Goal: Information Seeking & Learning: Check status

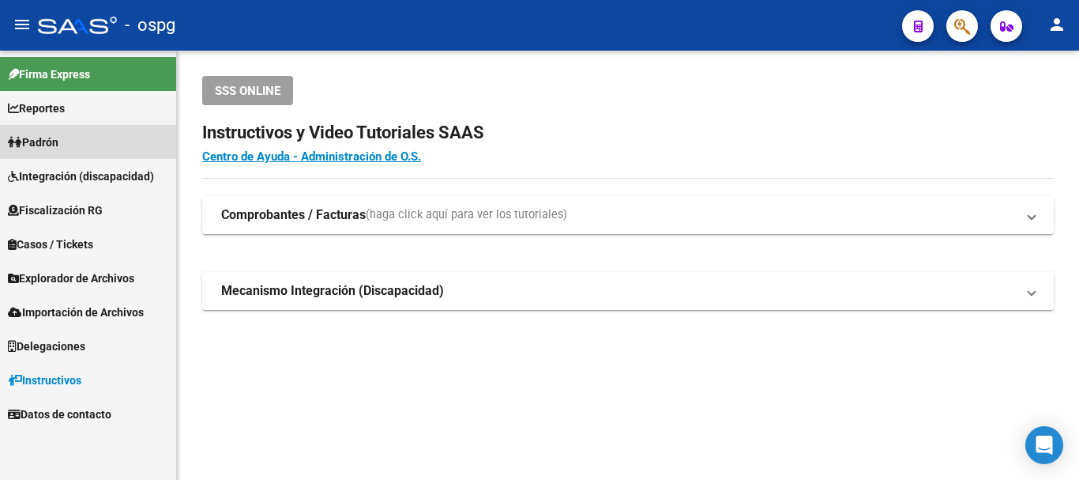
click at [118, 132] on link "Padrón" at bounding box center [88, 142] width 176 height 34
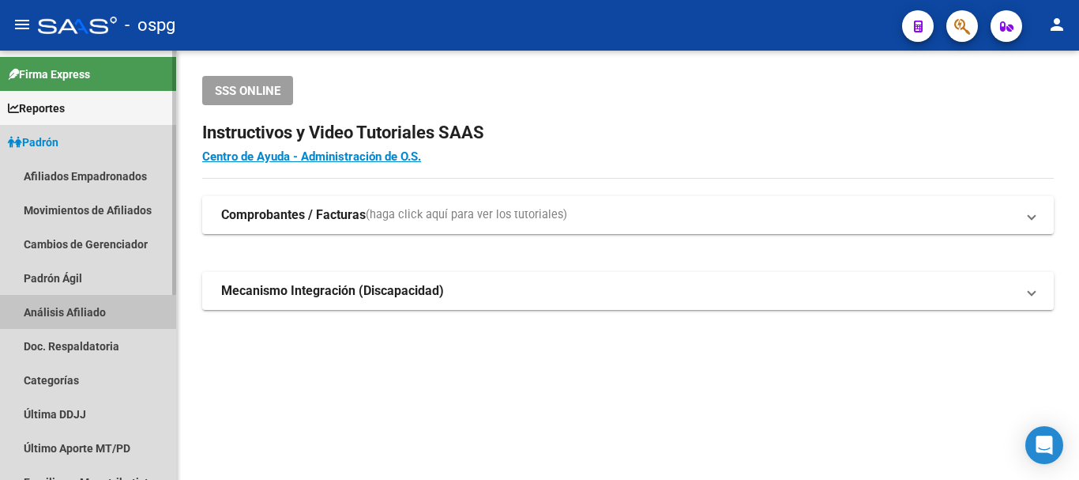
click at [83, 305] on link "Análisis Afiliado" at bounding box center [88, 312] width 176 height 34
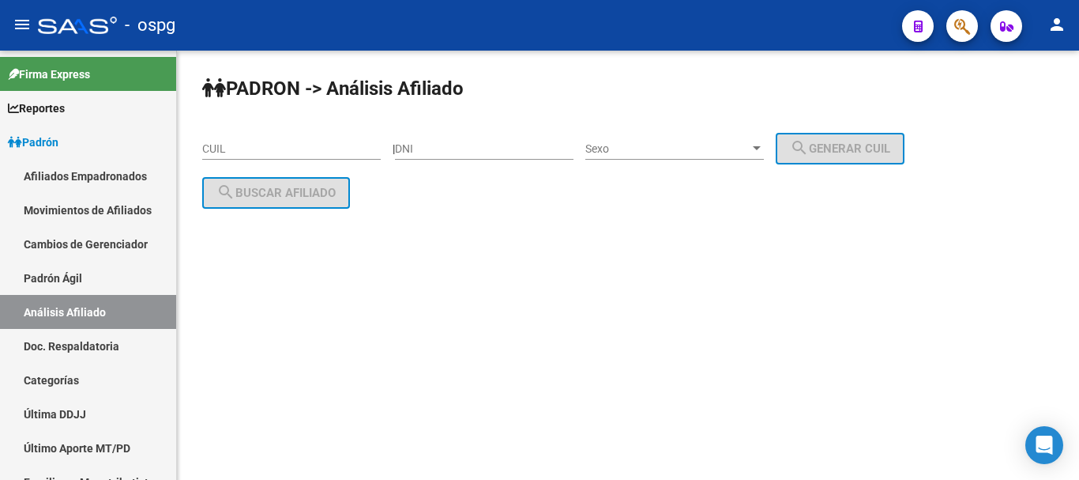
click at [492, 140] on div "DNI" at bounding box center [484, 144] width 179 height 32
click at [221, 145] on input "CUIL" at bounding box center [291, 148] width 179 height 13
drag, startPoint x: 464, startPoint y: 140, endPoint x: 488, endPoint y: 54, distance: 89.5
click at [465, 139] on div "DNI" at bounding box center [484, 144] width 179 height 32
type input "34643023"
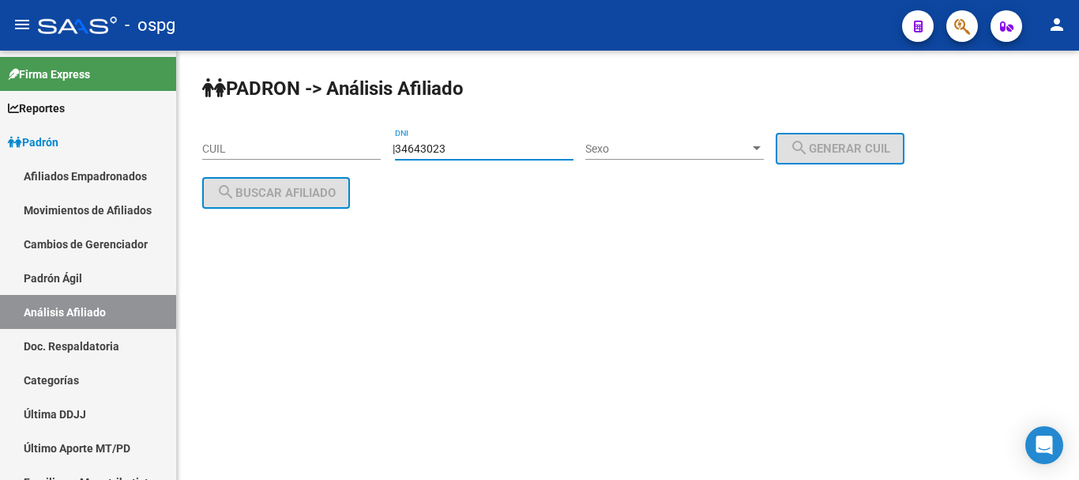
click at [736, 149] on span "Sexo" at bounding box center [667, 148] width 164 height 13
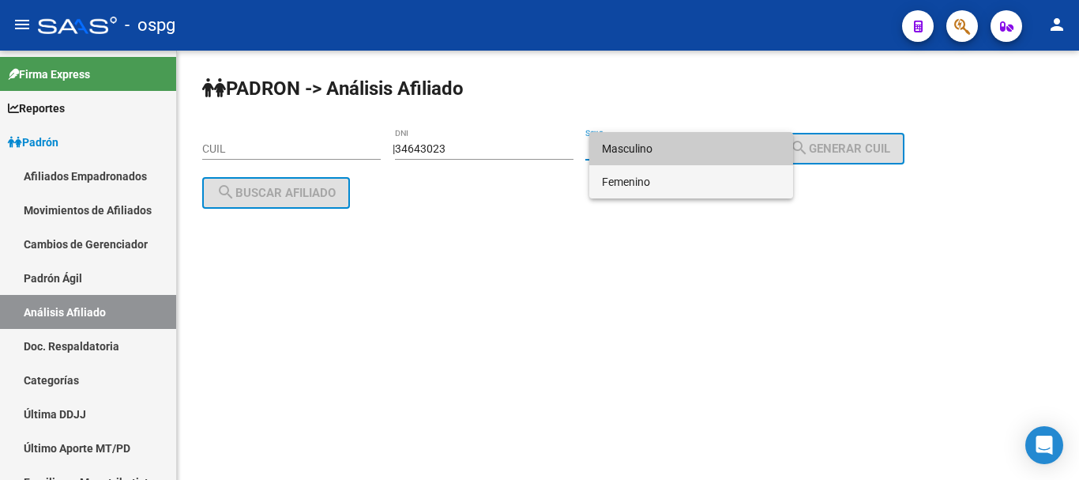
drag, startPoint x: 718, startPoint y: 180, endPoint x: 722, endPoint y: 153, distance: 27.1
click at [722, 153] on div "Masculino Femenino" at bounding box center [691, 165] width 204 height 66
click at [708, 179] on span "Femenino" at bounding box center [691, 181] width 179 height 33
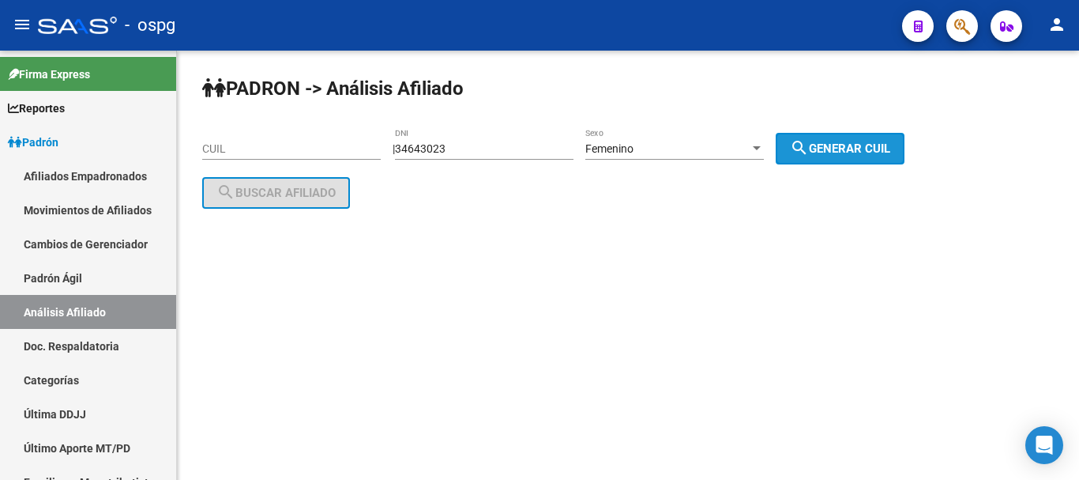
click at [852, 146] on span "search Generar CUIL" at bounding box center [840, 148] width 100 height 14
type input "27-34643023-6"
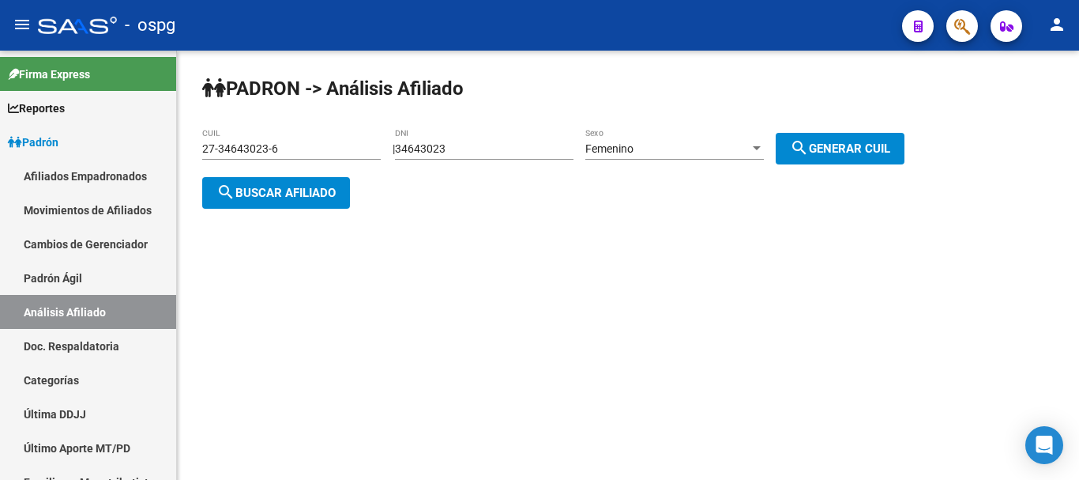
click at [235, 201] on button "search Buscar afiliado" at bounding box center [276, 193] width 148 height 32
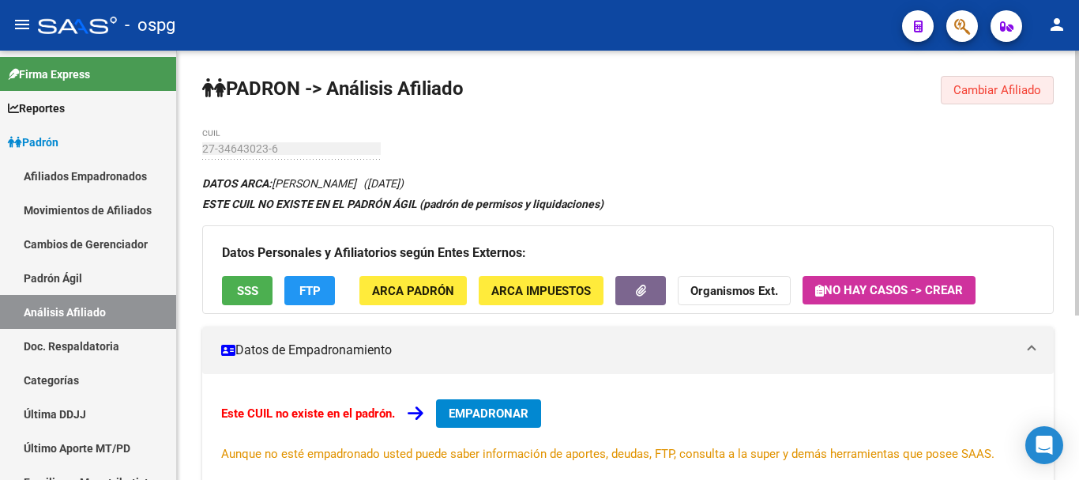
drag, startPoint x: 1046, startPoint y: 101, endPoint x: 664, endPoint y: 111, distance: 381.7
click at [1045, 100] on button "Cambiar Afiliado" at bounding box center [997, 90] width 113 height 28
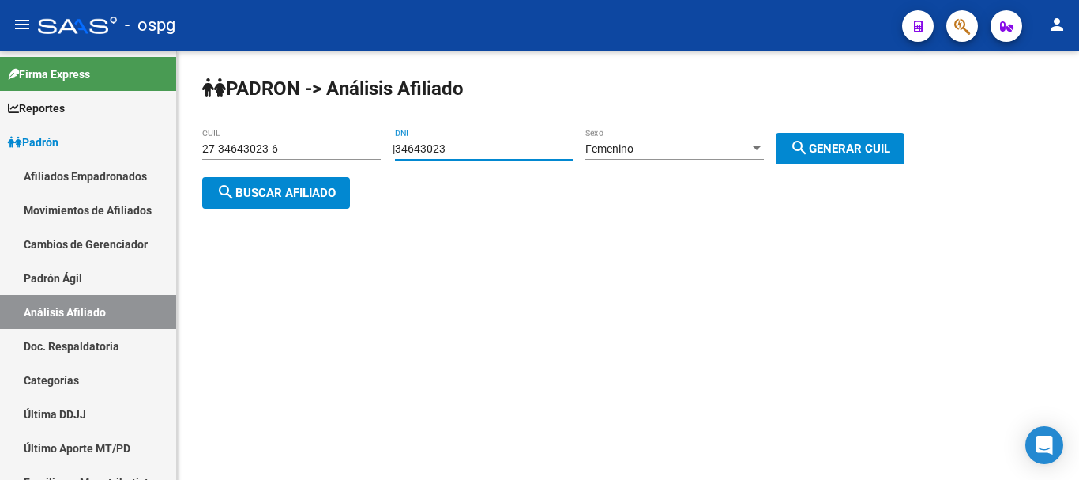
drag, startPoint x: 555, startPoint y: 154, endPoint x: 313, endPoint y: 158, distance: 242.6
click at [313, 158] on app-analisis-afiliado "PADRON -> Análisis Afiliado 27-34643023-6 CUIL | 34643023 DNI Femenino Sexo sea…" at bounding box center [559, 170] width 714 height 57
type input "34643023"
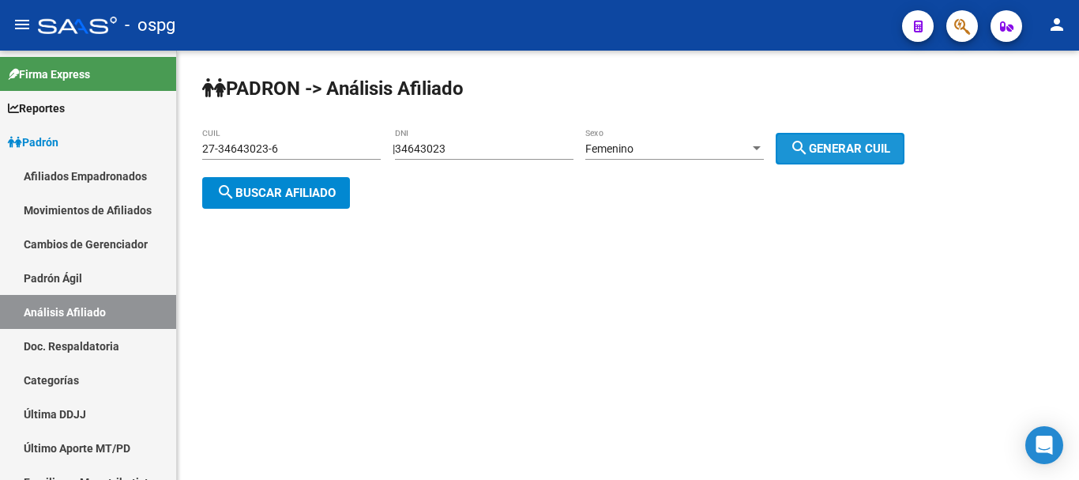
click at [857, 141] on span "search Generar CUIL" at bounding box center [840, 148] width 100 height 14
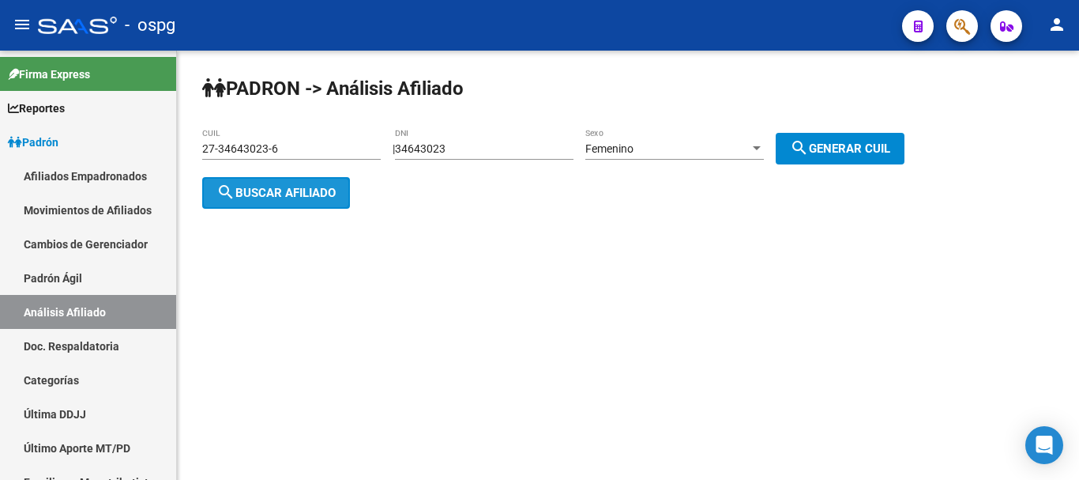
click at [276, 194] on span "search Buscar afiliado" at bounding box center [275, 193] width 119 height 14
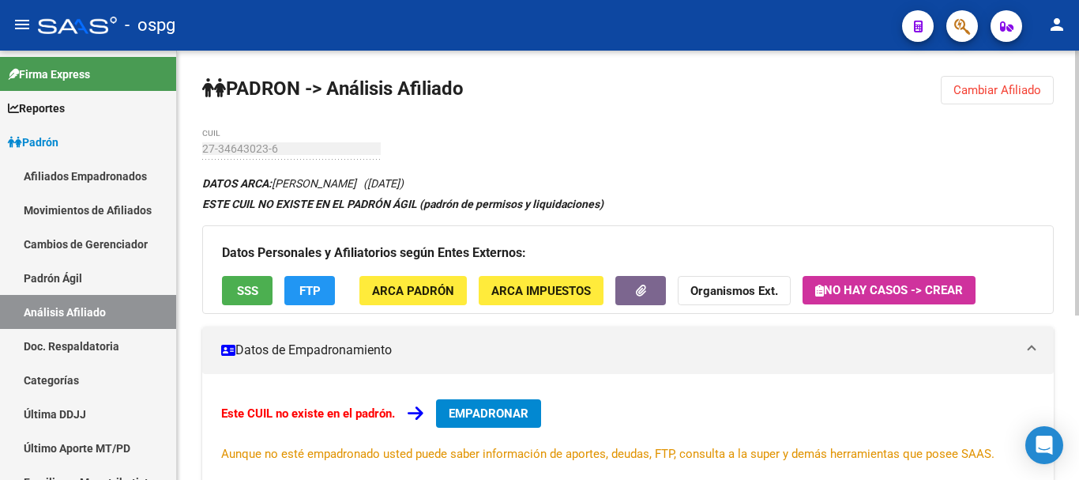
click at [980, 100] on button "Cambiar Afiliado" at bounding box center [997, 90] width 113 height 28
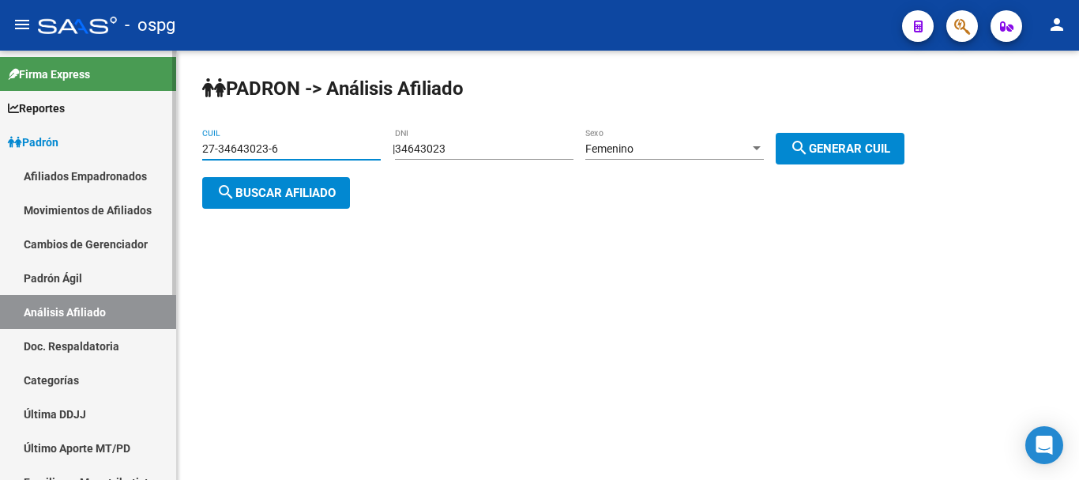
drag, startPoint x: 292, startPoint y: 145, endPoint x: 0, endPoint y: 153, distance: 292.4
click at [0, 153] on mat-sidenav-container "Firma Express Reportes Ingresos Devengados Análisis Histórico Detalles Transfer…" at bounding box center [539, 265] width 1079 height 429
click at [302, 148] on input "27-34643023-6" at bounding box center [291, 148] width 179 height 13
drag, startPoint x: 302, startPoint y: 148, endPoint x: 99, endPoint y: 151, distance: 203.0
click at [99, 151] on mat-sidenav-container "Firma Express Reportes Ingresos Devengados Análisis Histórico Detalles Transfer…" at bounding box center [539, 265] width 1079 height 429
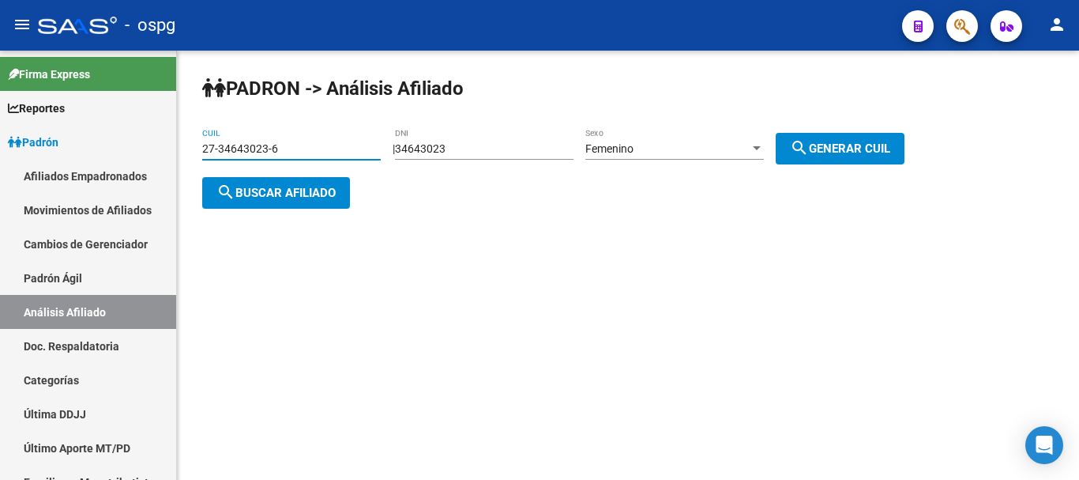
click at [213, 147] on input "27-34643023-6" at bounding box center [291, 148] width 179 height 13
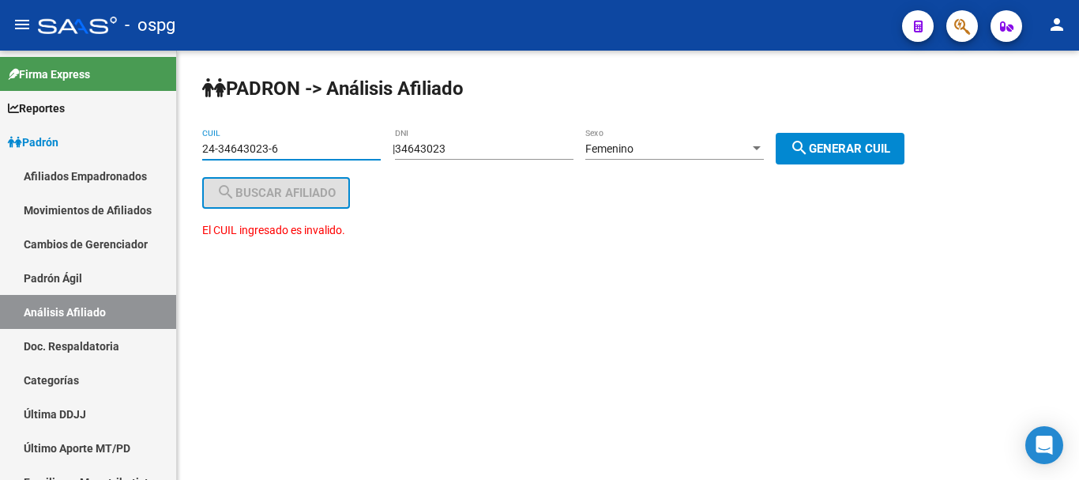
drag, startPoint x: 331, startPoint y: 150, endPoint x: 271, endPoint y: 146, distance: 60.2
click at [271, 146] on input "24-34643023-6" at bounding box center [291, 148] width 179 height 13
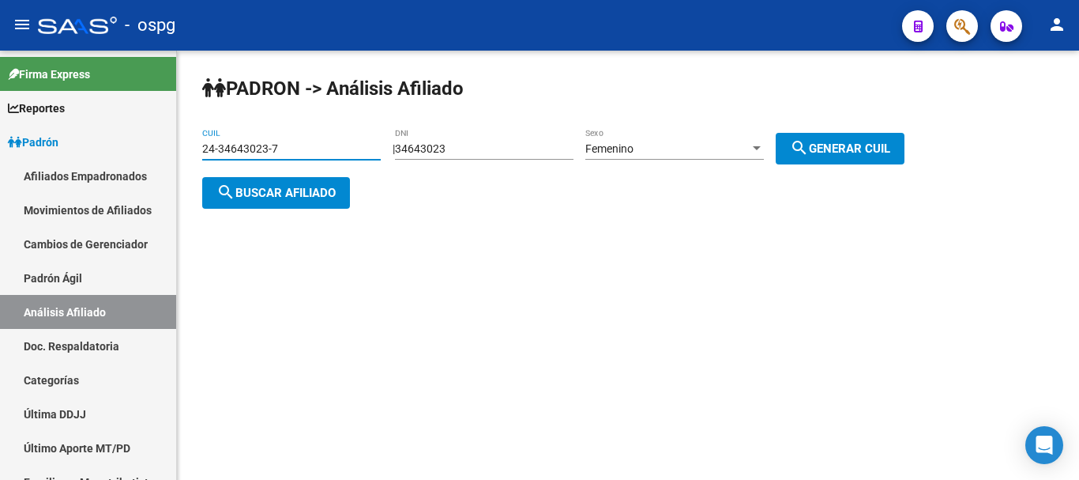
click at [325, 194] on span "search Buscar afiliado" at bounding box center [275, 193] width 119 height 14
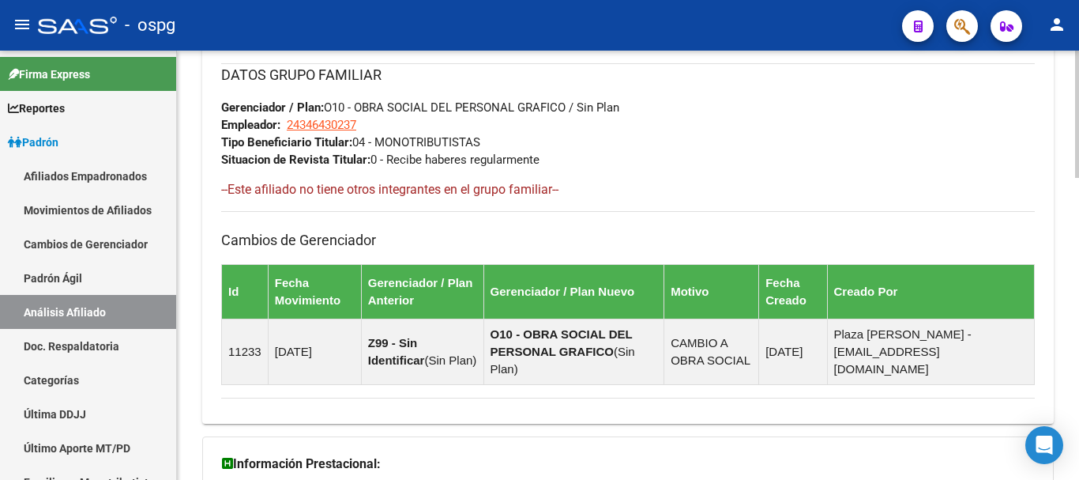
scroll to position [1017, 0]
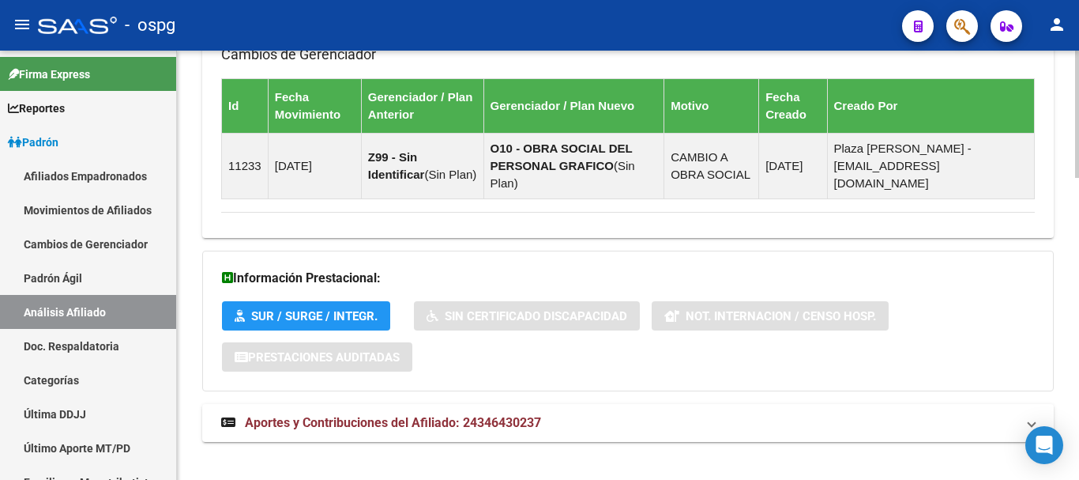
click at [374, 415] on span "Aportes y Contribuciones del Afiliado: 24346430237" at bounding box center [393, 422] width 296 height 15
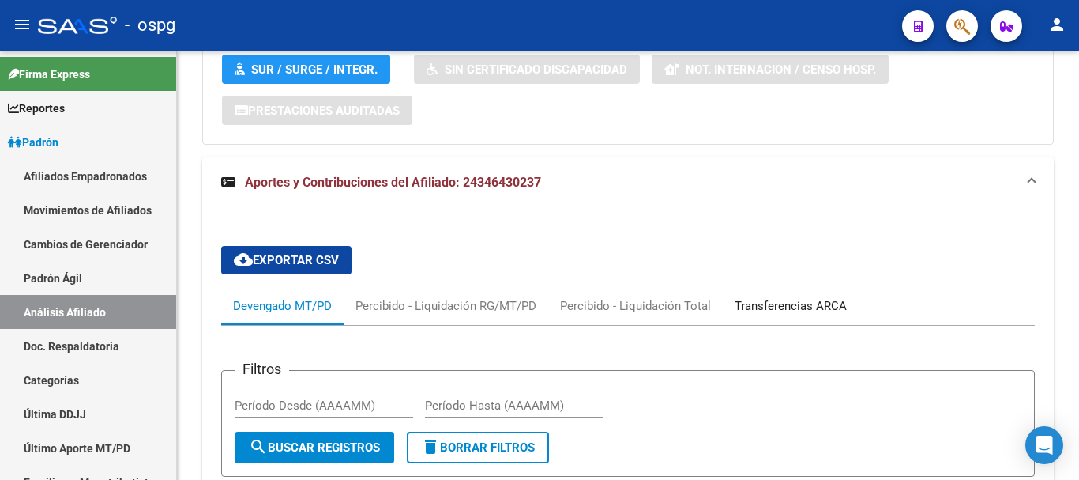
click at [792, 297] on div "Transferencias ARCA" at bounding box center [791, 305] width 112 height 17
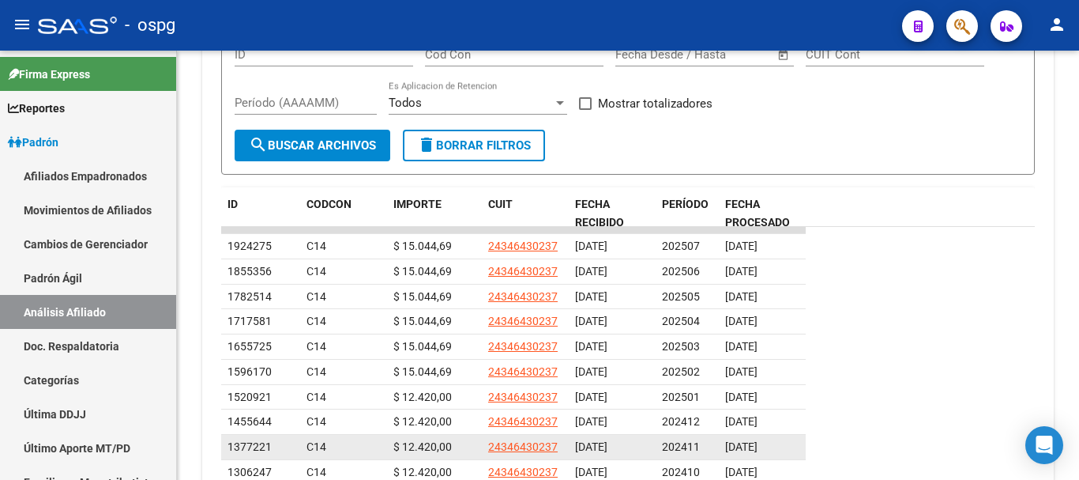
scroll to position [1615, 0]
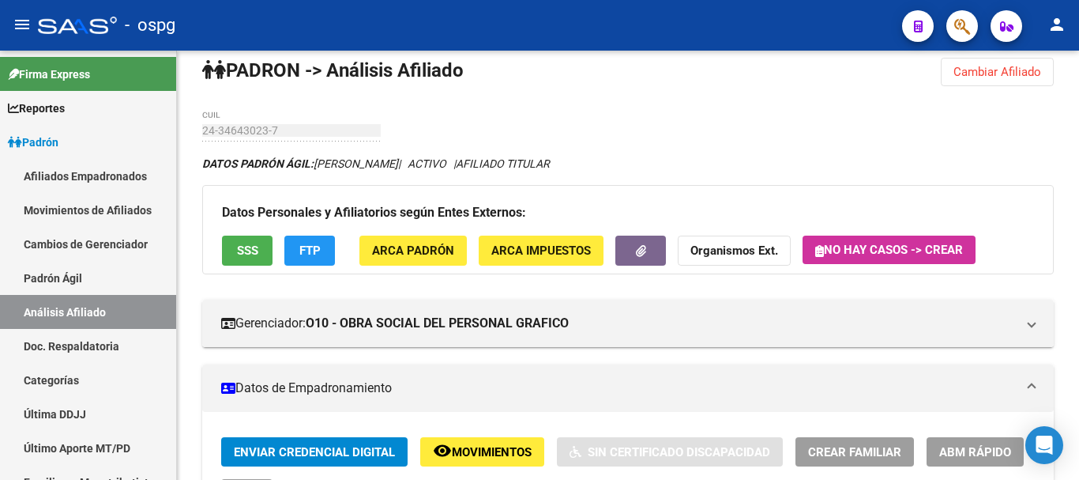
click at [1078, 63] on div at bounding box center [1077, 265] width 4 height 429
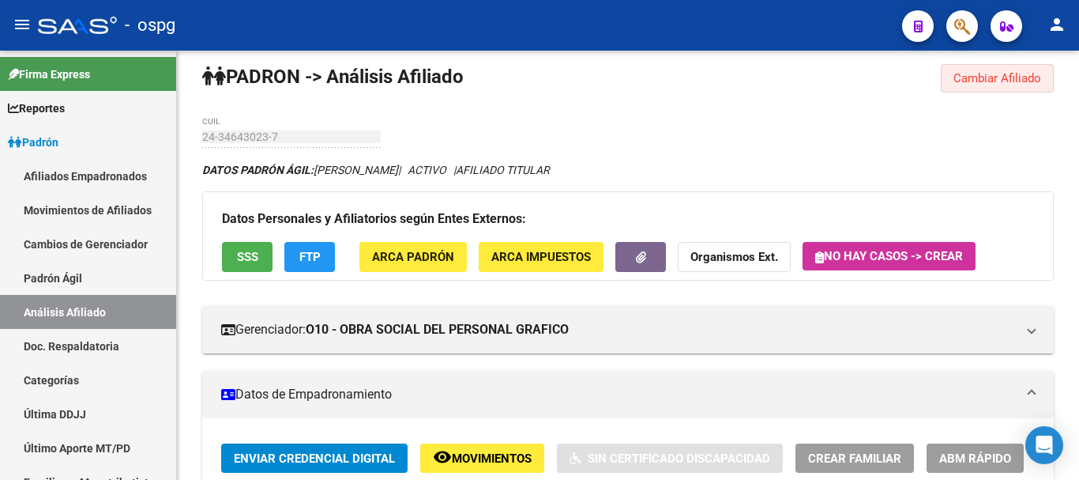
drag, startPoint x: 1036, startPoint y: 69, endPoint x: 923, endPoint y: 92, distance: 115.3
click at [1032, 75] on button "Cambiar Afiliado" at bounding box center [997, 78] width 113 height 28
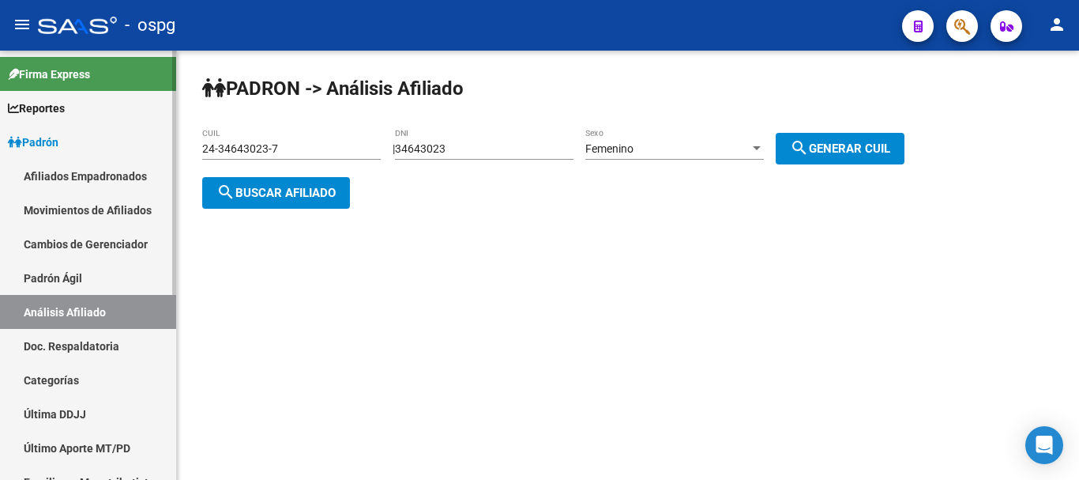
drag, startPoint x: 310, startPoint y: 157, endPoint x: 113, endPoint y: 153, distance: 197.5
click at [112, 153] on mat-sidenav-container "Firma Express Reportes Ingresos Devengados Análisis Histórico Detalles Transfer…" at bounding box center [539, 265] width 1079 height 429
click at [327, 159] on div "24-34643023-7 CUIL" at bounding box center [291, 144] width 179 height 32
click at [326, 152] on input "24-34643023-7" at bounding box center [291, 148] width 179 height 13
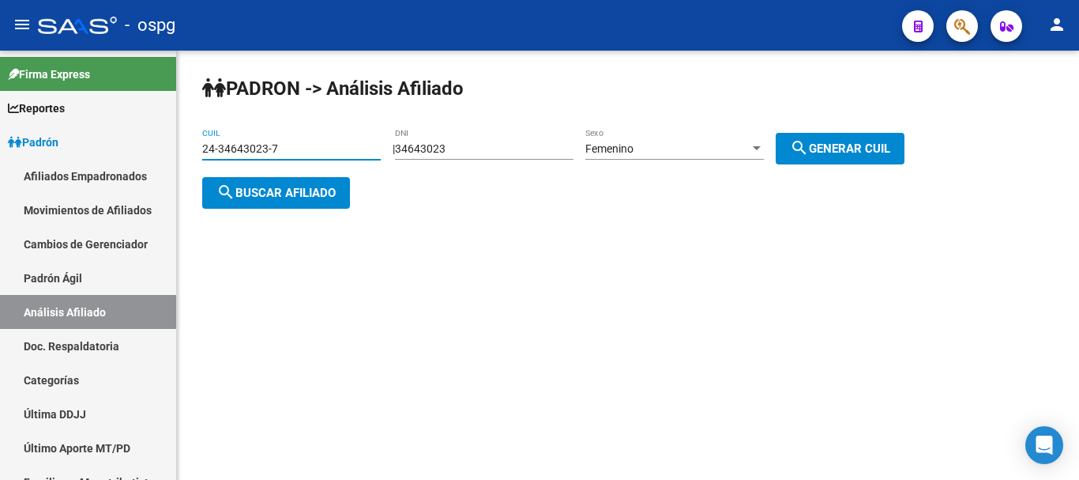
click at [326, 152] on input "24-34643023-7" at bounding box center [291, 148] width 179 height 13
paste input "0-30595357-2"
type input "20-30595357-2"
click at [304, 194] on span "search Buscar afiliado" at bounding box center [275, 193] width 119 height 14
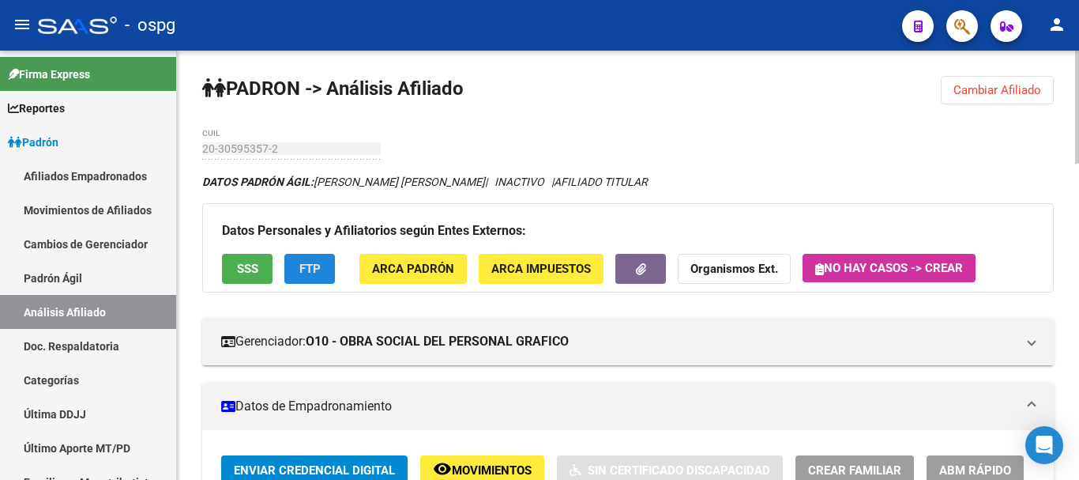
click at [317, 265] on span "FTP" at bounding box center [309, 269] width 21 height 14
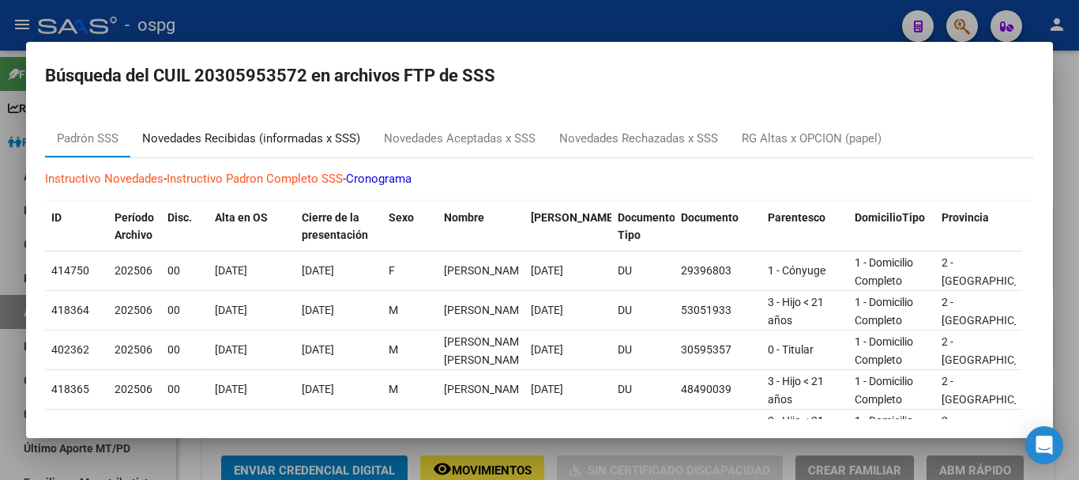
drag, startPoint x: 318, startPoint y: 142, endPoint x: 335, endPoint y: 141, distance: 17.4
click at [318, 142] on div "Novedades Recibidas (informadas x SSS)" at bounding box center [251, 139] width 218 height 18
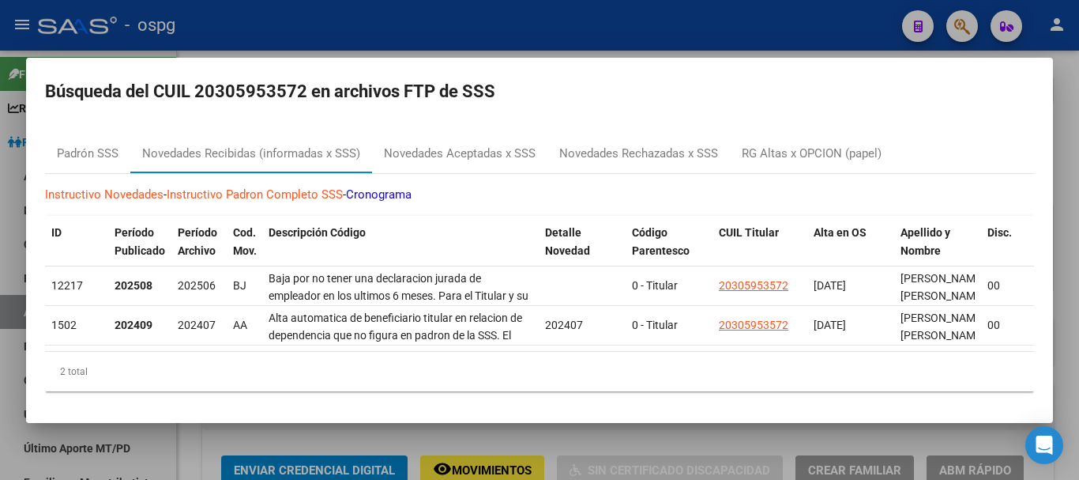
click at [647, 45] on div at bounding box center [539, 240] width 1079 height 480
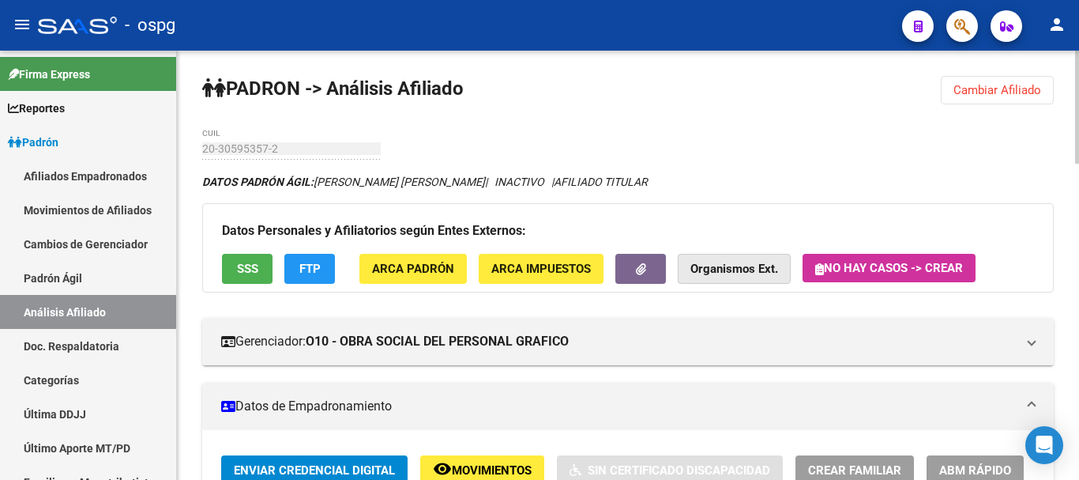
click at [783, 268] on button "Organismos Ext." at bounding box center [734, 268] width 113 height 29
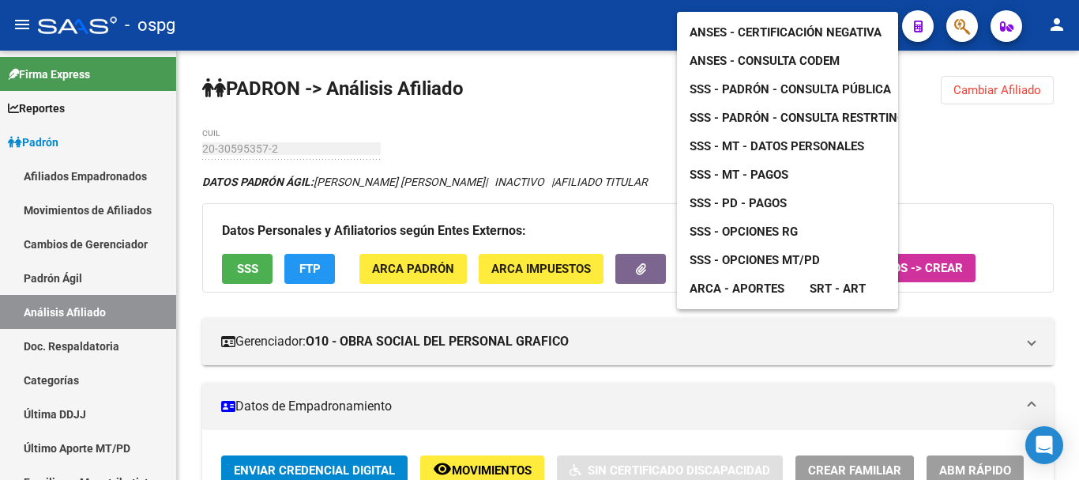
click at [772, 25] on span "ANSES - Certificación Negativa" at bounding box center [786, 32] width 192 height 14
